Goal: Find specific page/section: Find specific page/section

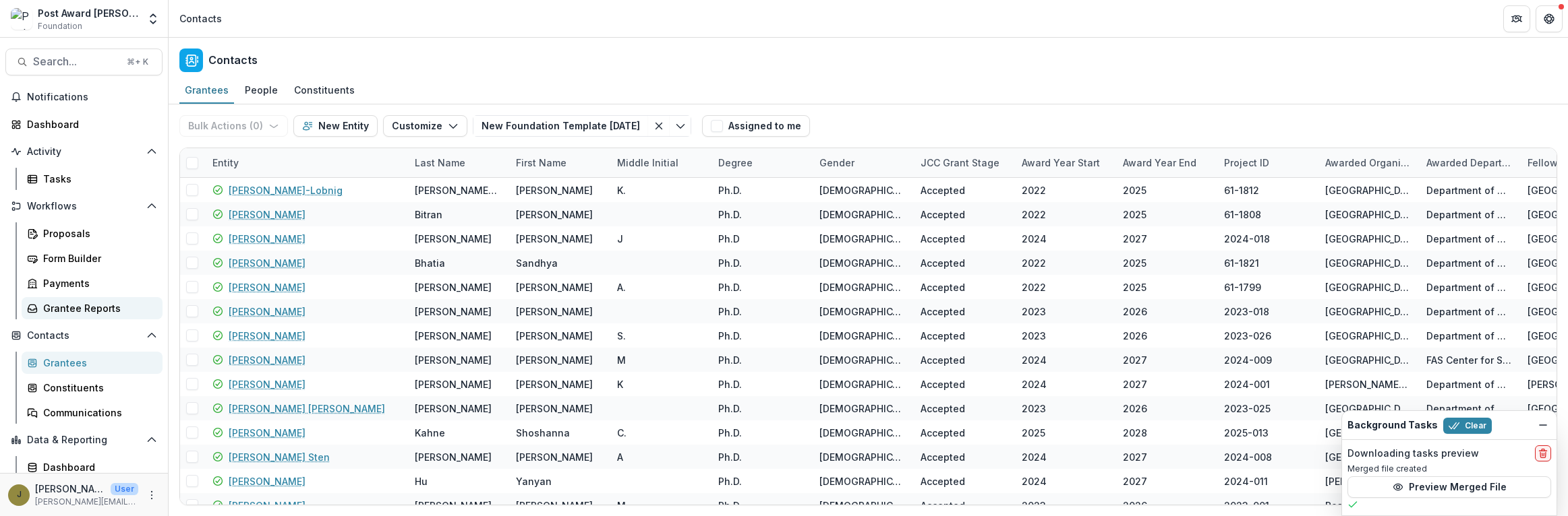
click at [56, 304] on div "Grantee Reports" at bounding box center [97, 308] width 108 height 14
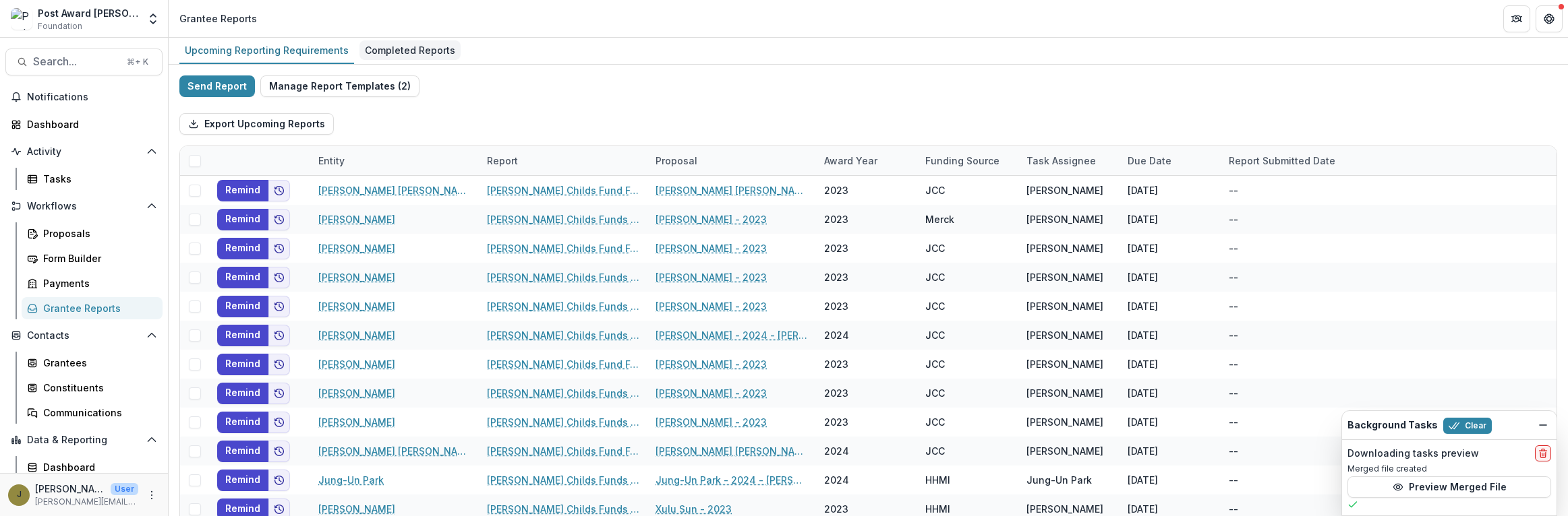
click at [379, 58] on div "Completed Reports" at bounding box center [409, 50] width 101 height 19
